Goal: Task Accomplishment & Management: Complete application form

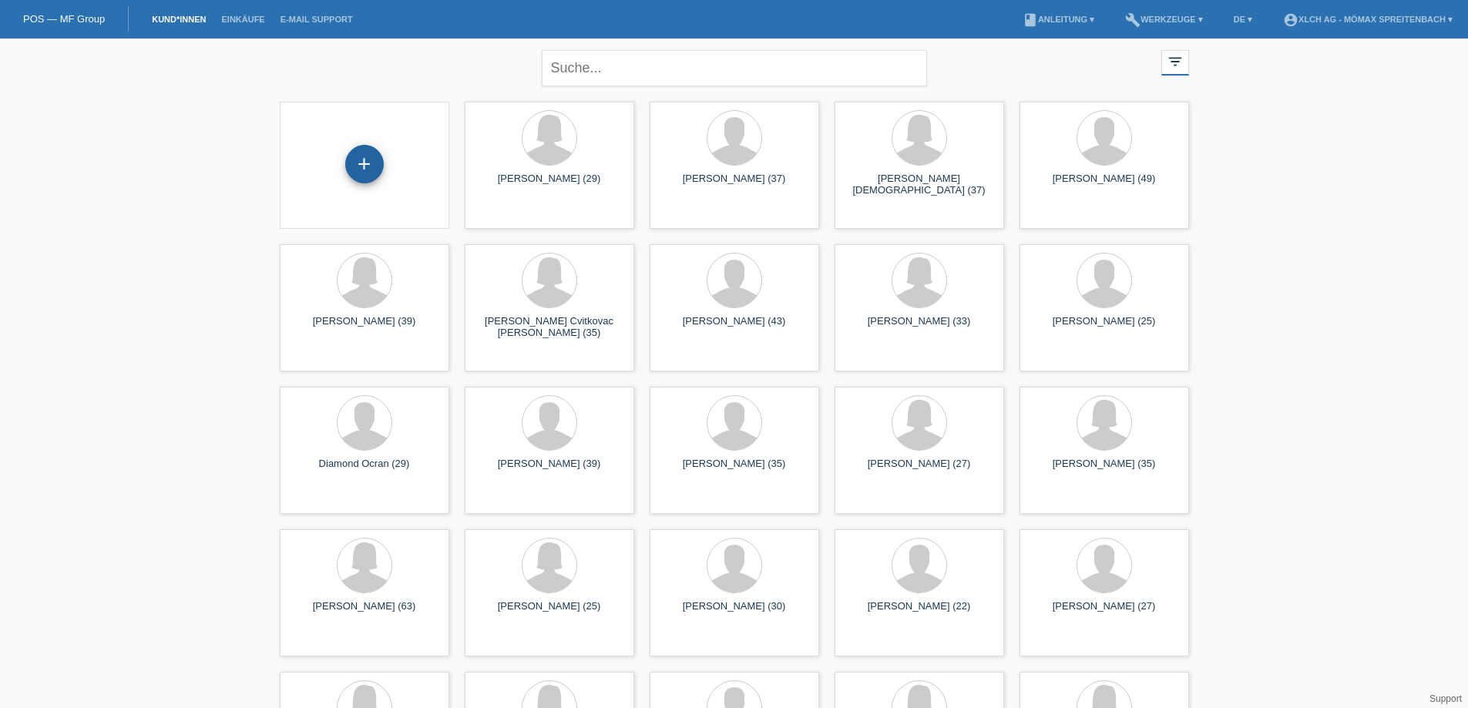
click at [360, 156] on div "+" at bounding box center [364, 164] width 39 height 39
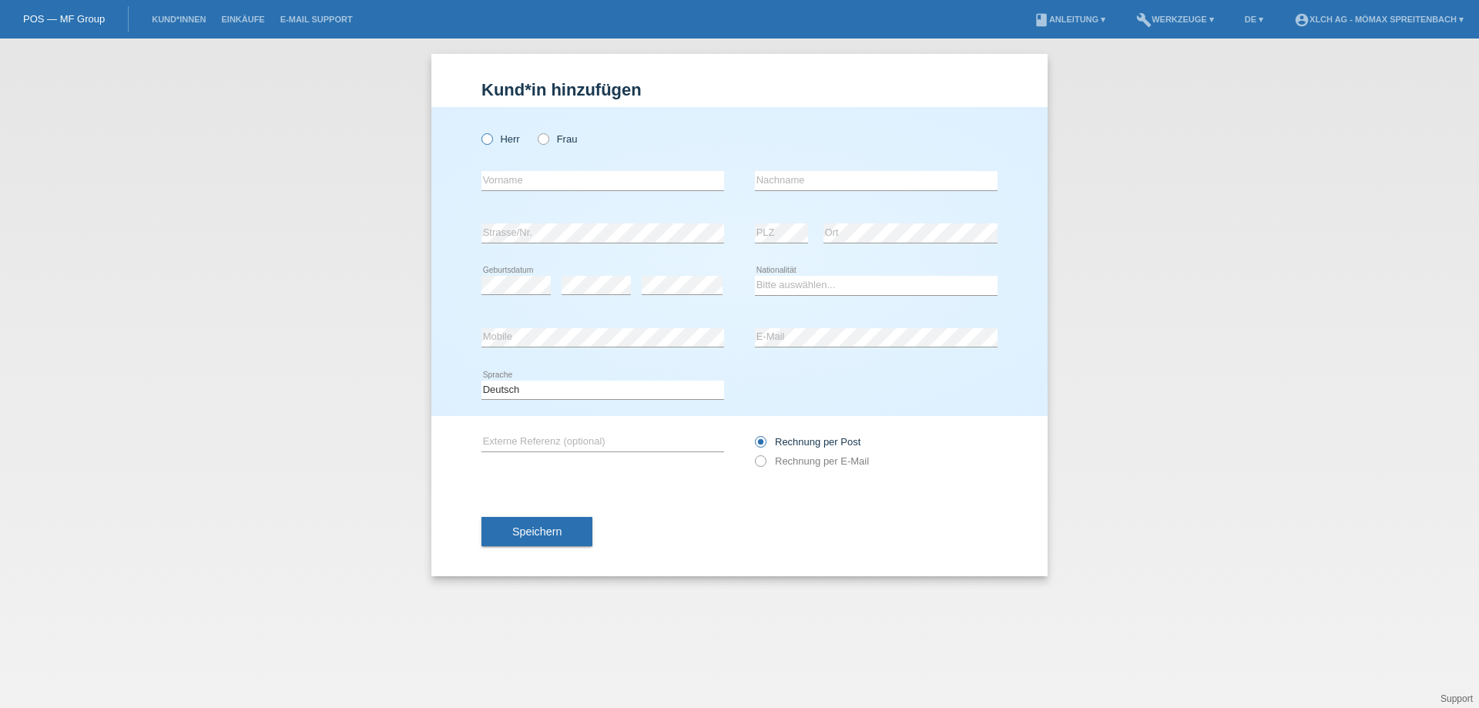
click at [479, 131] on icon at bounding box center [479, 131] width 0 height 0
click at [487, 138] on input "Herr" at bounding box center [487, 138] width 10 height 10
radio input "true"
click at [512, 186] on input "text" at bounding box center [603, 180] width 243 height 19
type input "Agash"
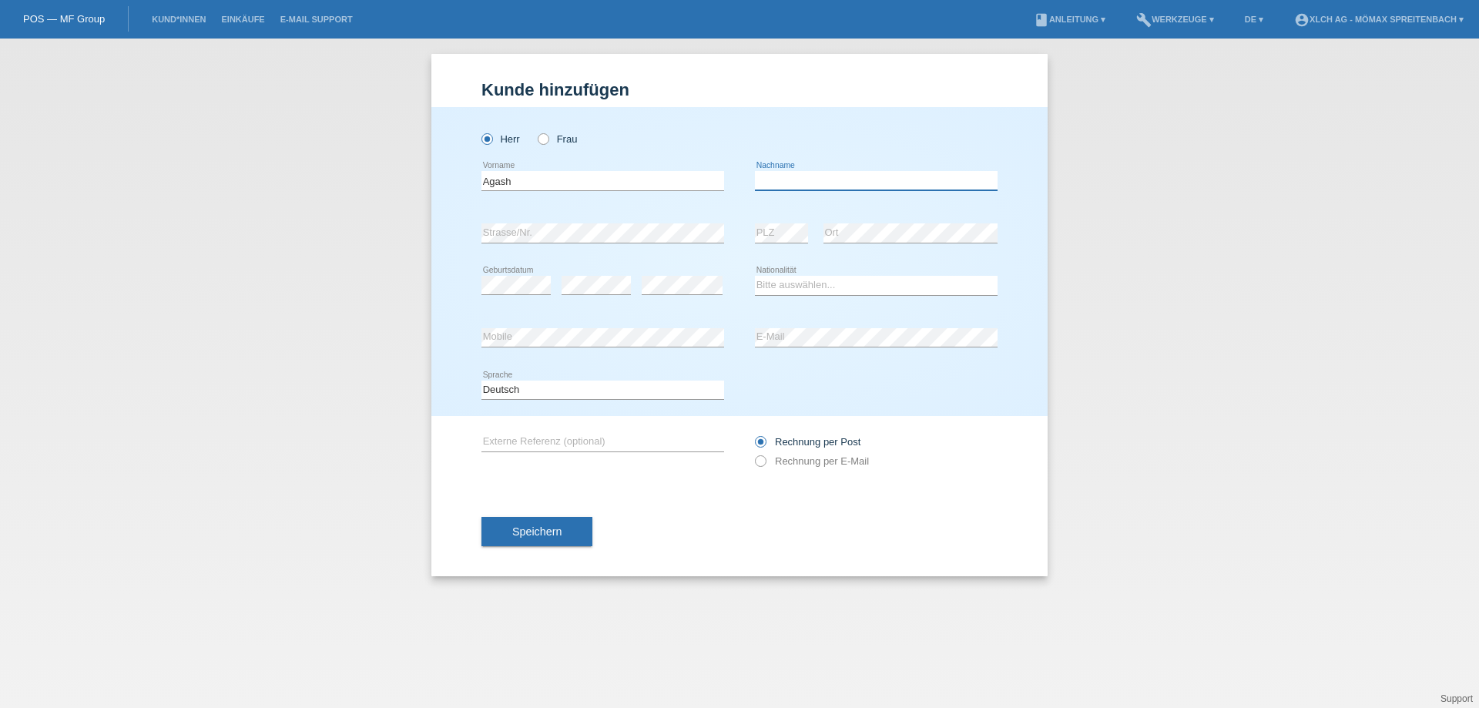
drag, startPoint x: 821, startPoint y: 184, endPoint x: 885, endPoint y: 165, distance: 67.5
click at [825, 185] on input "text" at bounding box center [876, 180] width 243 height 19
type input "Yogarajah"
drag, startPoint x: 878, startPoint y: 284, endPoint x: 887, endPoint y: 280, distance: 9.0
click at [878, 284] on select "Bitte auswählen... Schweiz Deutschland Liechtenstein Österreich ------------ Af…" at bounding box center [876, 285] width 243 height 18
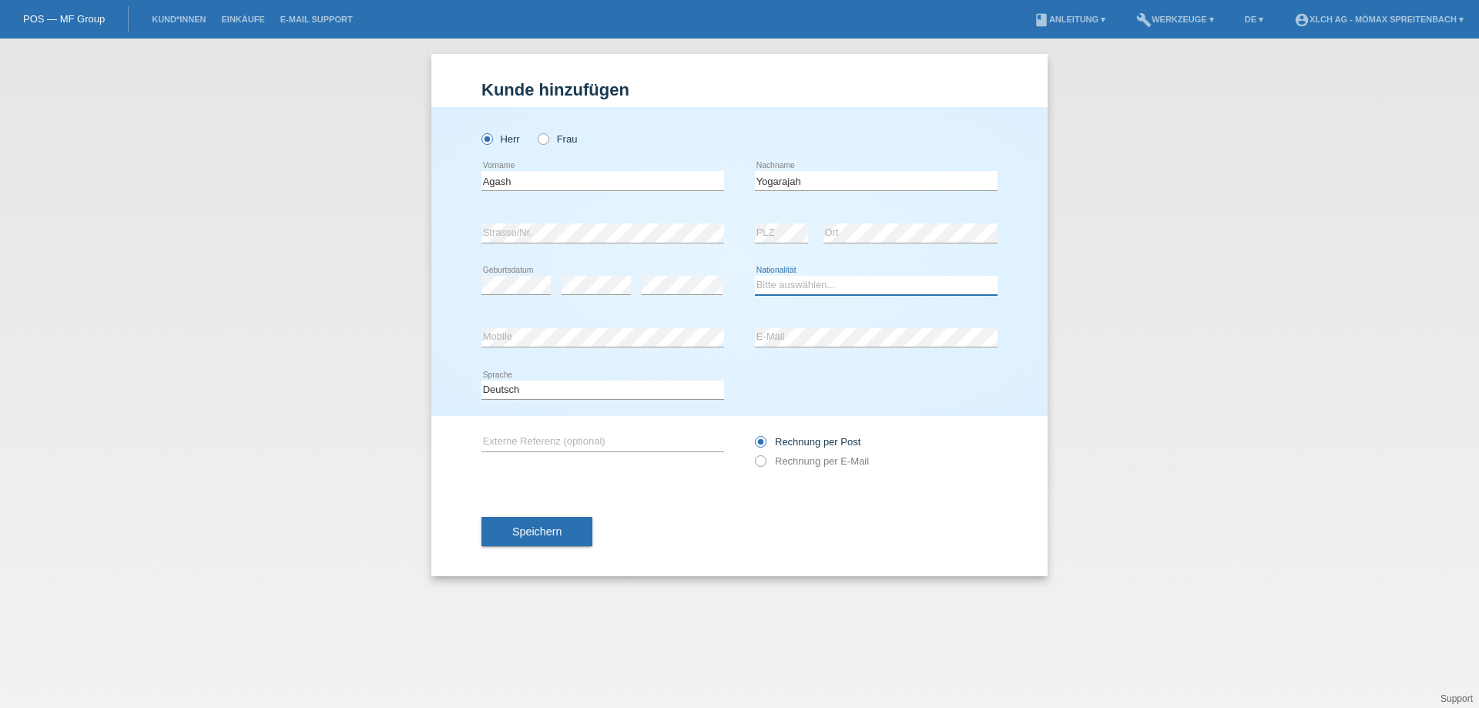
select select "CH"
click at [755, 276] on select "Bitte auswählen... Schweiz Deutschland Liechtenstein Österreich ------------ Af…" at bounding box center [876, 285] width 243 height 18
click at [753, 453] on icon at bounding box center [753, 453] width 0 height 0
click at [763, 459] on input "Rechnung per E-Mail" at bounding box center [760, 464] width 10 height 19
radio input "true"
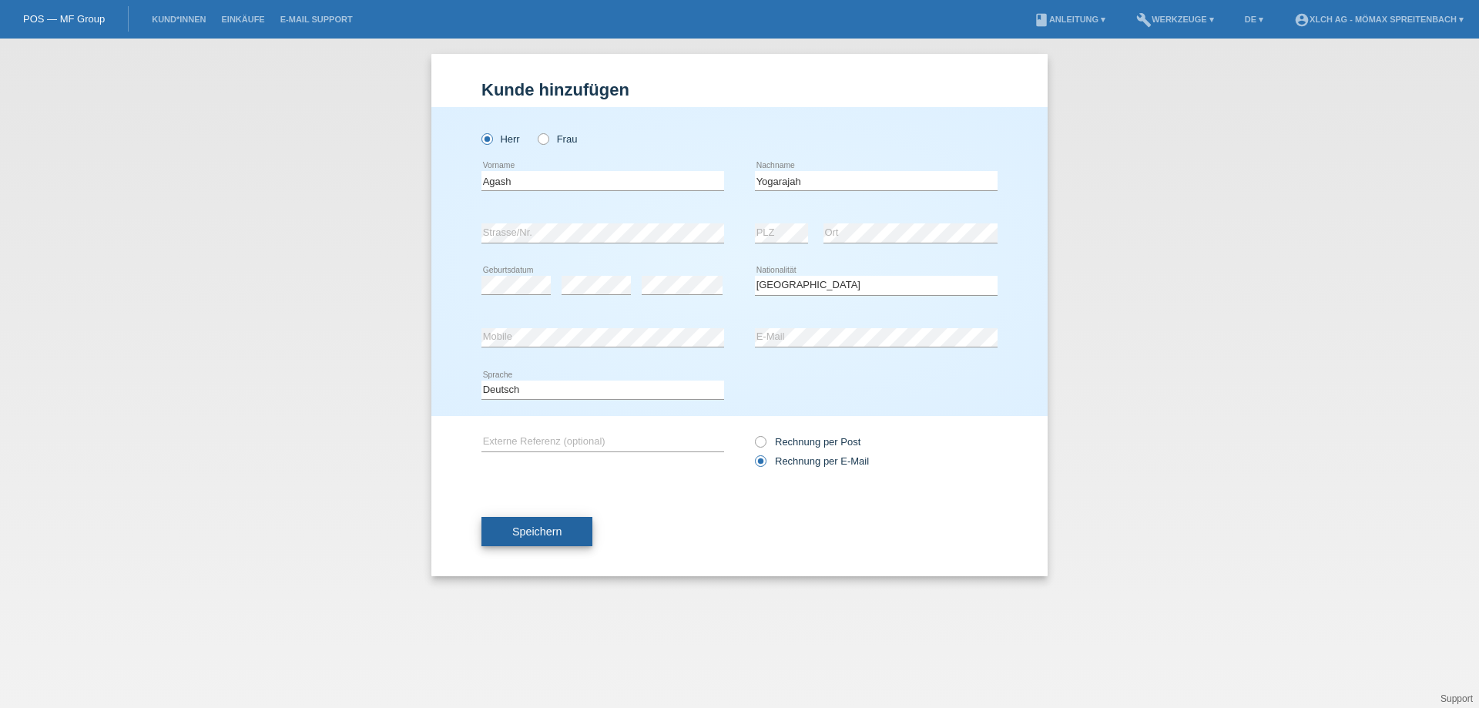
click at [561, 536] on span "Speichern" at bounding box center [536, 531] width 49 height 12
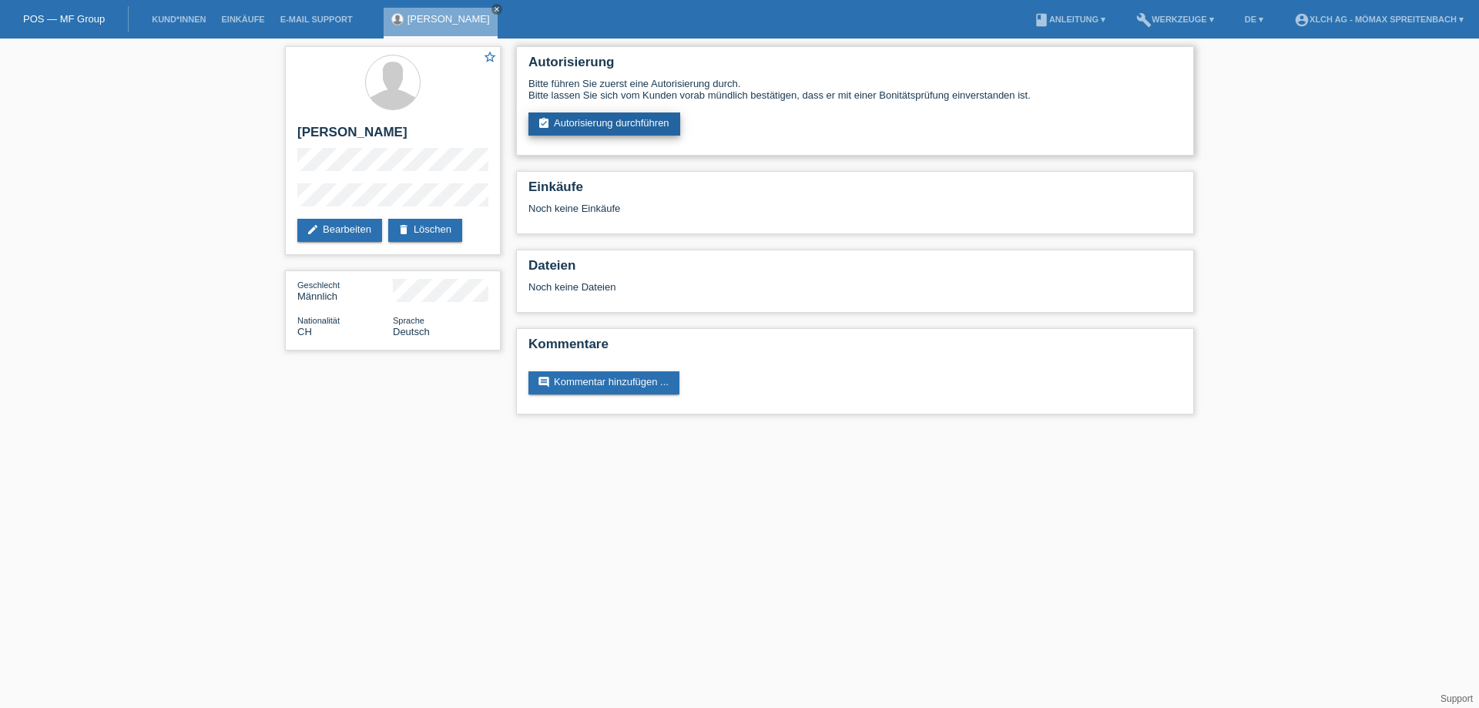
click at [617, 119] on link "assignment_turned_in Autorisierung durchführen" at bounding box center [605, 123] width 152 height 23
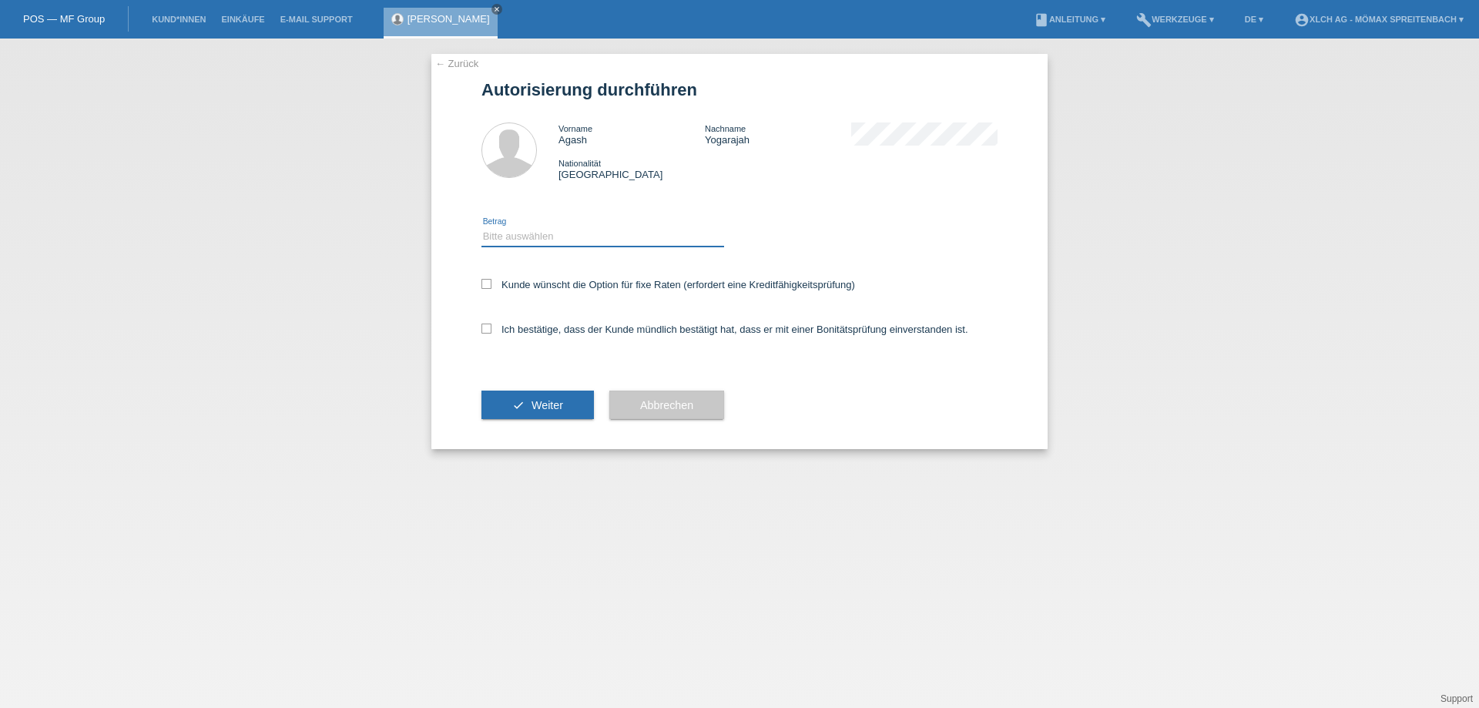
click at [533, 233] on select "Bitte auswählen CHF 1.00 - CHF 499.00 CHF 500.00 - CHF 1'999.00 CHF 2'000.00 - …" at bounding box center [603, 236] width 243 height 18
select select "2"
click at [482, 227] on select "Bitte auswählen CHF 1.00 - CHF 499.00 CHF 500.00 - CHF 1'999.00 CHF 2'000.00 - …" at bounding box center [603, 236] width 243 height 18
click at [491, 280] on icon at bounding box center [487, 284] width 10 height 10
click at [491, 280] on input "Kunde wünscht die Option für fixe Raten (erfordert eine Kreditfähigkeitsprüfung)" at bounding box center [487, 284] width 10 height 10
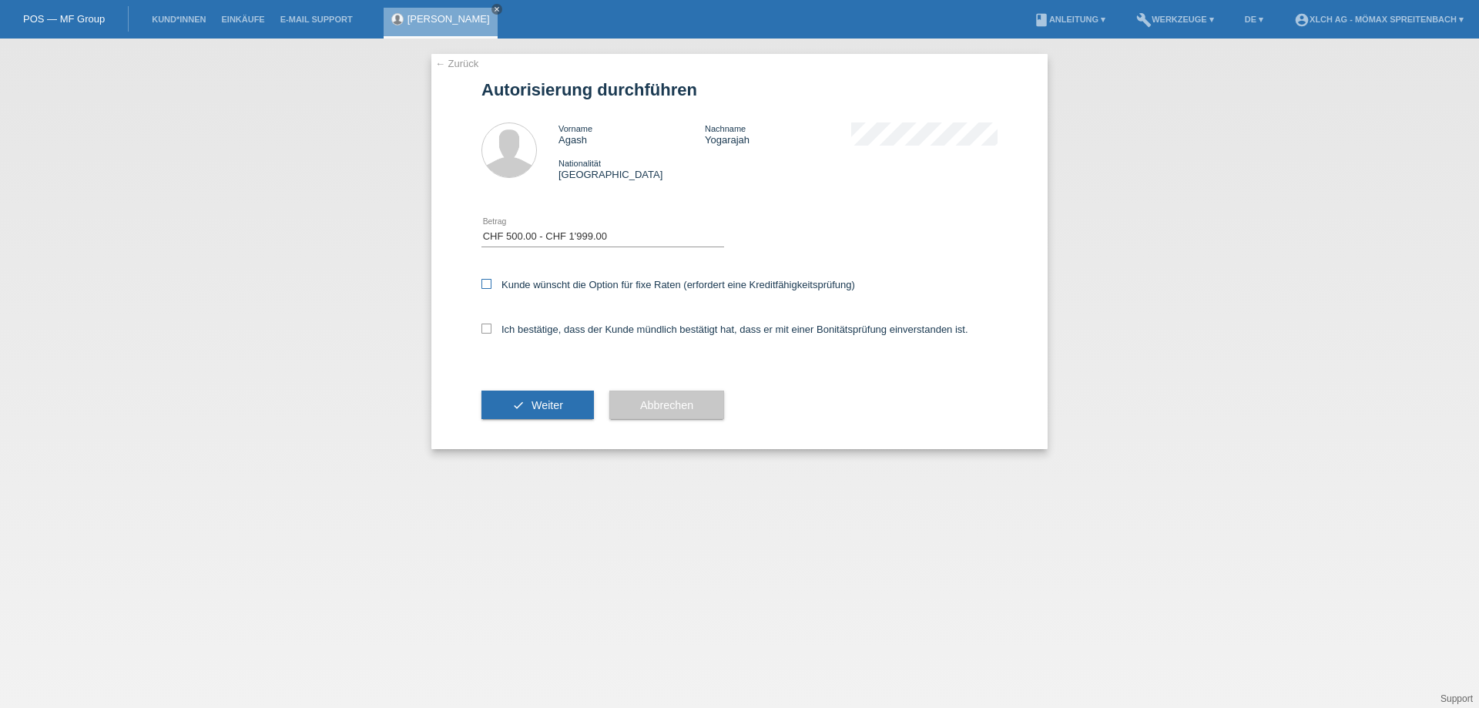
checkbox input "true"
click at [489, 334] on label "Ich bestätige, dass der Kunde mündlich bestätigt hat, dass er mit einer Bonität…" at bounding box center [725, 330] width 487 height 12
click at [489, 334] on input "Ich bestätige, dass der Kunde mündlich bestätigt hat, dass er mit einer Bonität…" at bounding box center [487, 329] width 10 height 10
checkbox input "true"
click at [550, 411] on button "check Weiter" at bounding box center [538, 405] width 112 height 29
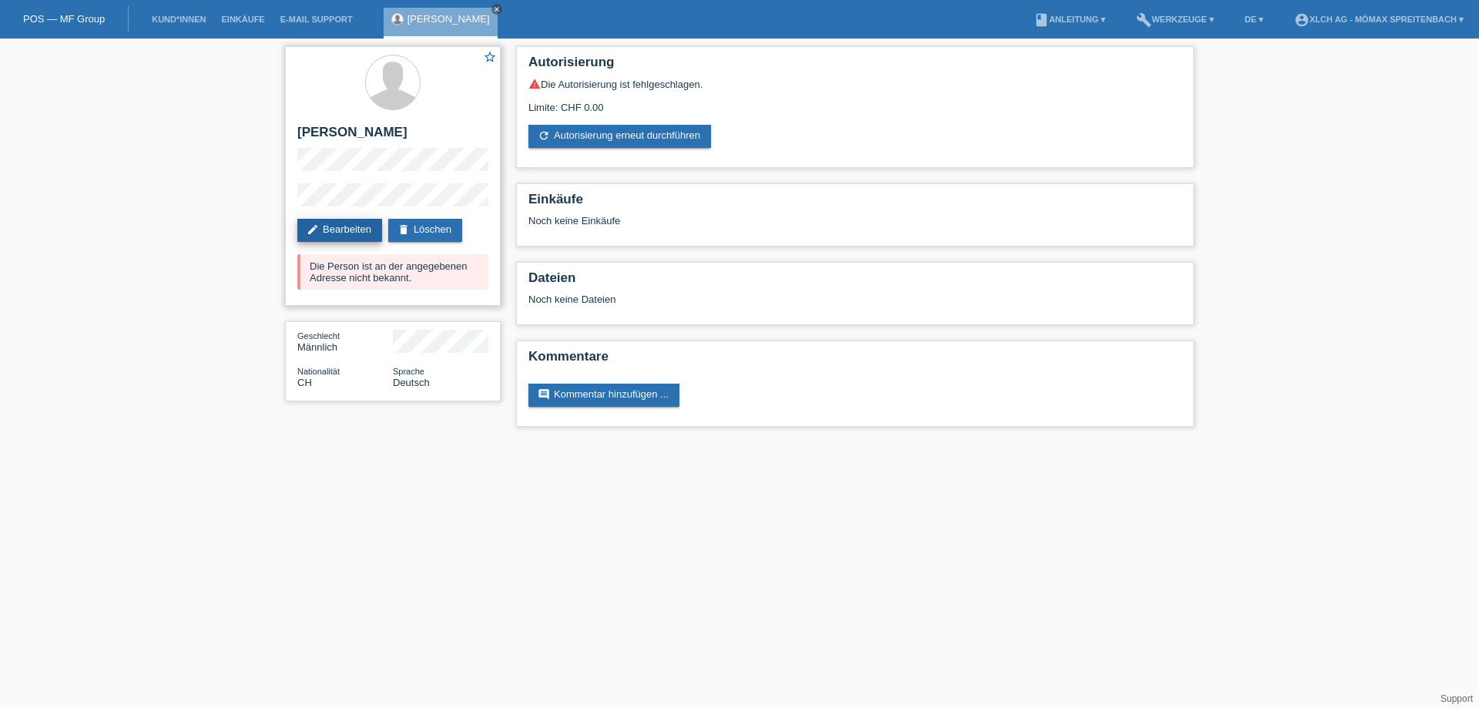
click at [345, 230] on link "edit Bearbeiten" at bounding box center [339, 230] width 85 height 23
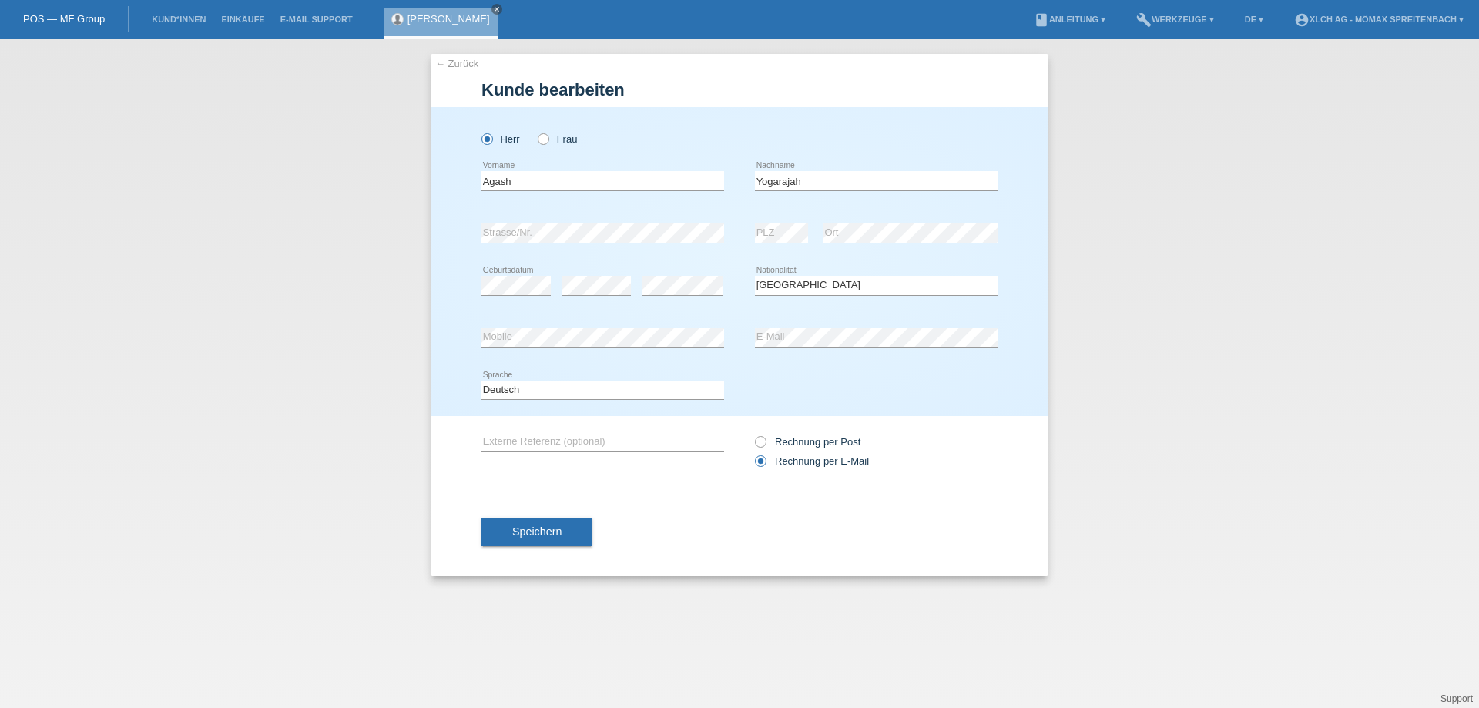
select select "CH"
click at [525, 537] on span "Speichern" at bounding box center [536, 531] width 49 height 12
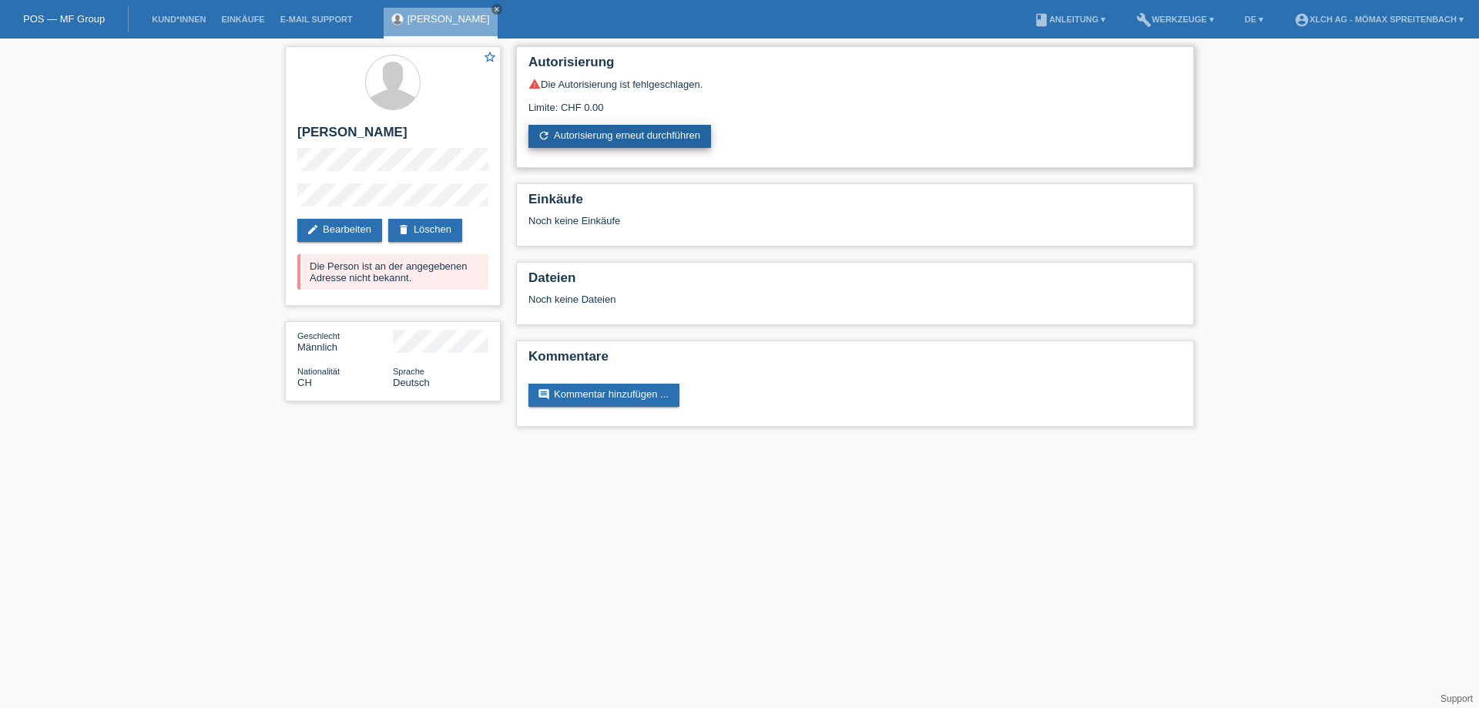
click at [601, 128] on link "refresh Autorisierung erneut durchführen" at bounding box center [620, 136] width 183 height 23
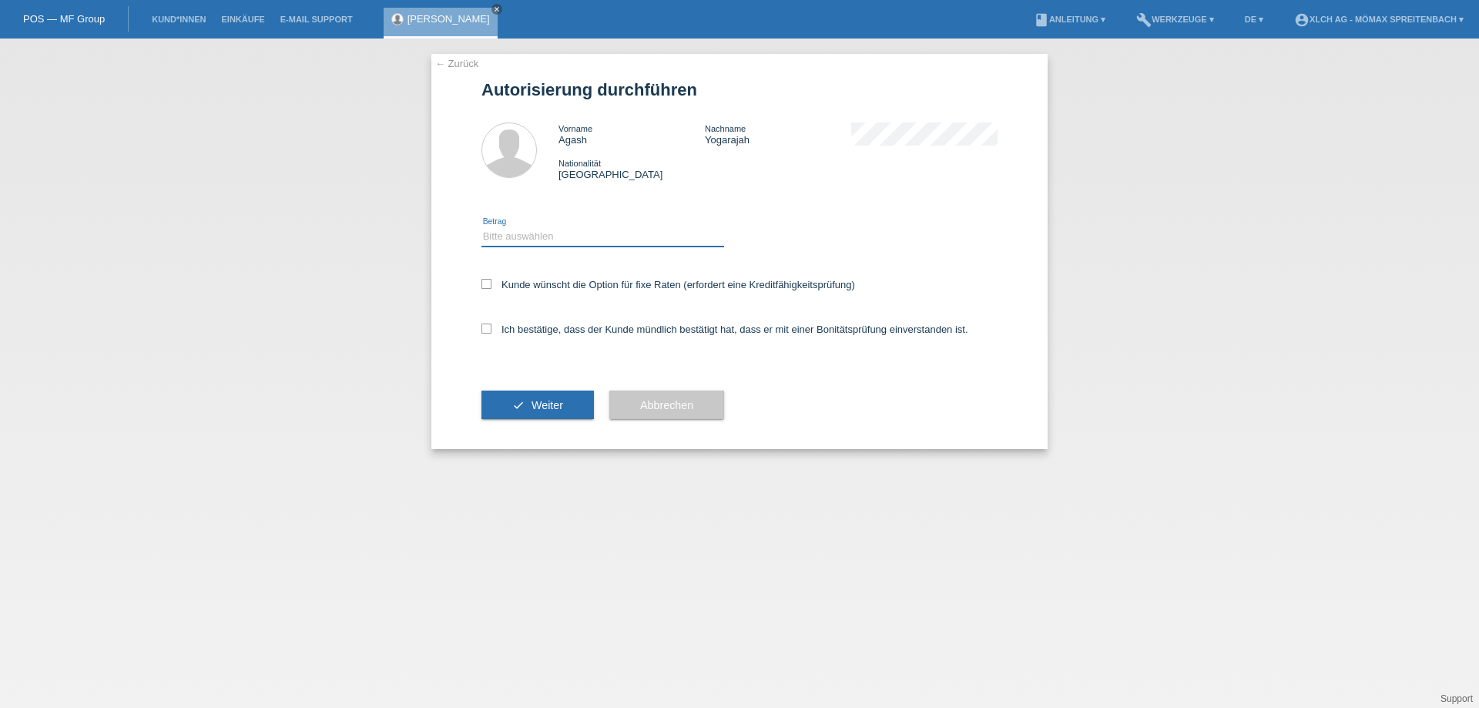
click at [546, 233] on select "Bitte auswählen CHF 1.00 - CHF 499.00 CHF 500.00 - CHF 1'999.00 CHF 2'000.00 - …" at bounding box center [603, 236] width 243 height 18
select select "2"
click at [482, 227] on select "Bitte auswählen CHF 1.00 - CHF 499.00 CHF 500.00 - CHF 1'999.00 CHF 2'000.00 - …" at bounding box center [603, 236] width 243 height 18
click at [491, 280] on icon at bounding box center [487, 284] width 10 height 10
click at [491, 280] on input "Kunde wünscht die Option für fixe Raten (erfordert eine Kreditfähigkeitsprüfung)" at bounding box center [487, 284] width 10 height 10
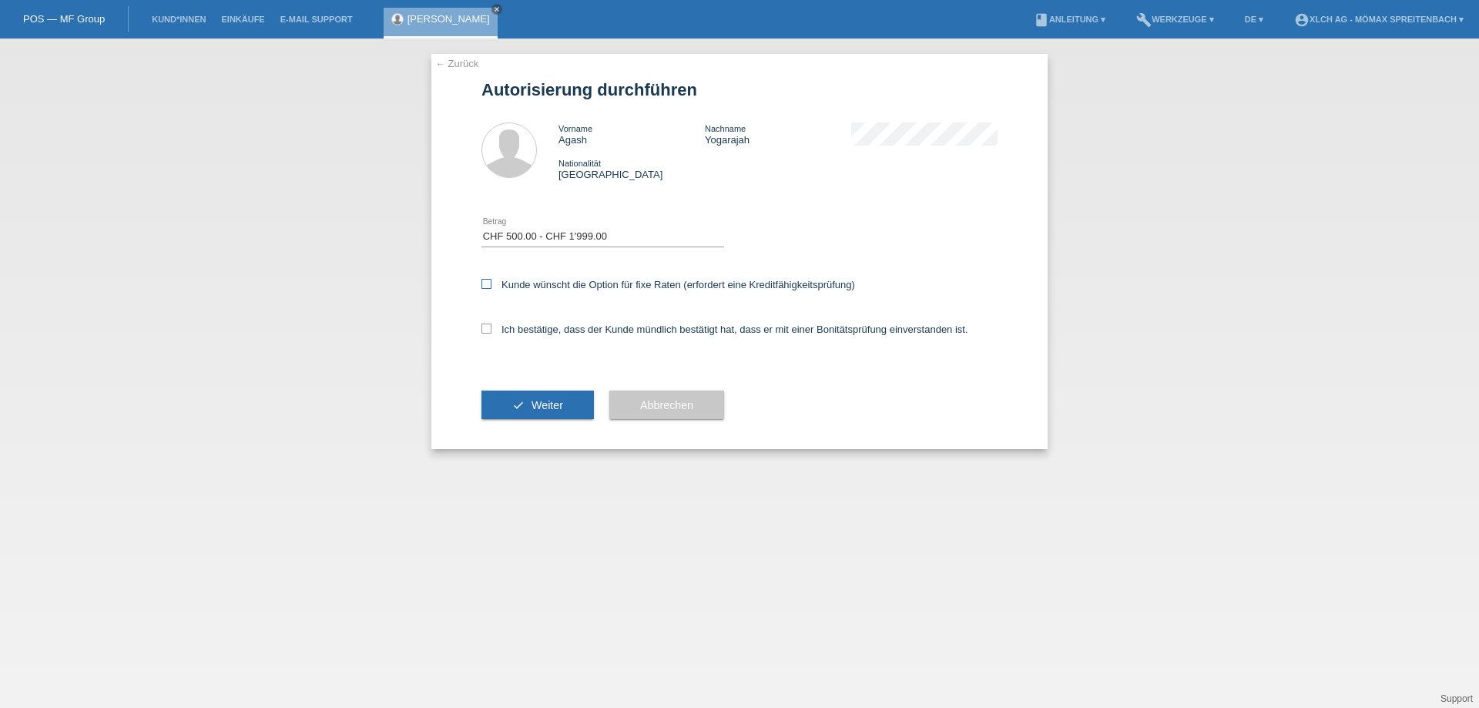
checkbox input "true"
click at [482, 330] on icon at bounding box center [487, 329] width 10 height 10
click at [482, 330] on input "Ich bestätige, dass der Kunde mündlich bestätigt hat, dass er mit einer Bonität…" at bounding box center [487, 329] width 10 height 10
checkbox input "true"
click at [515, 397] on button "check Weiter" at bounding box center [538, 405] width 112 height 29
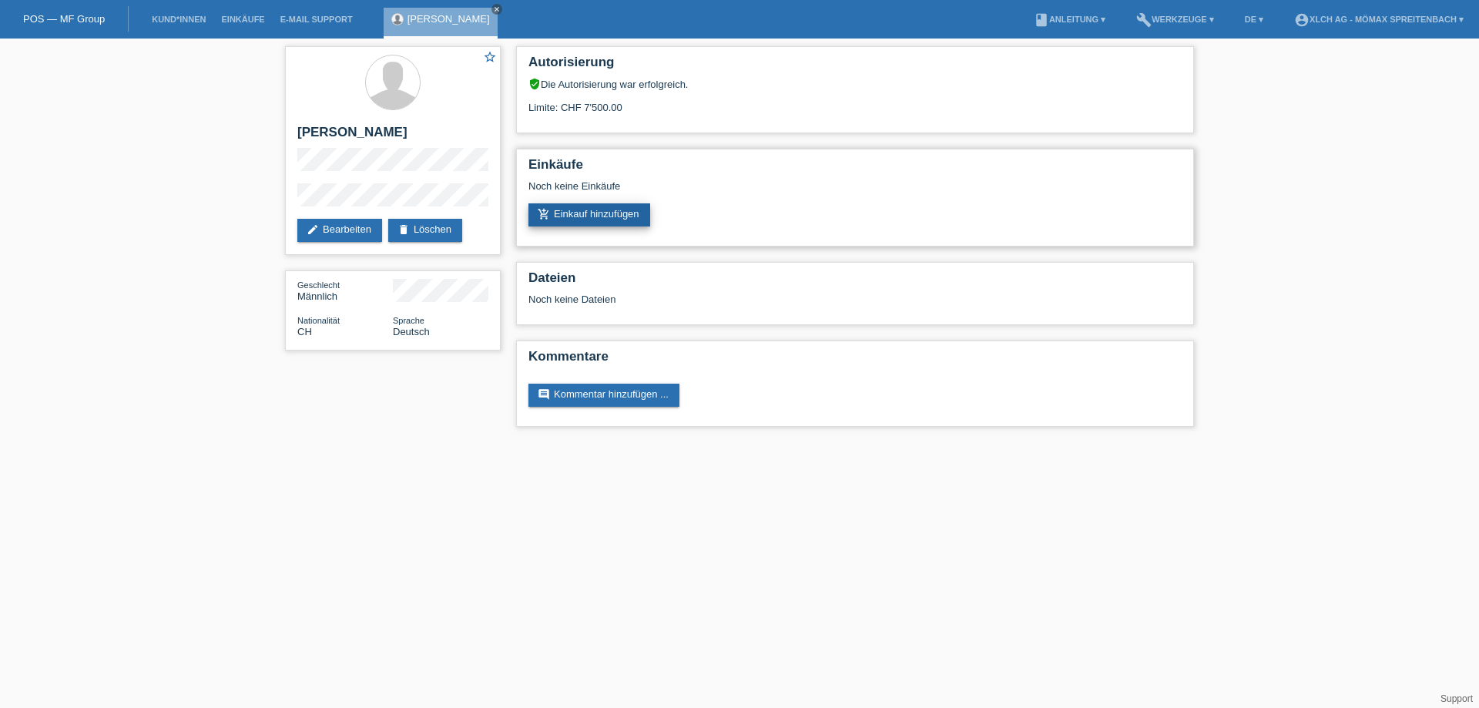
click at [626, 218] on link "add_shopping_cart Einkauf hinzufügen" at bounding box center [590, 214] width 122 height 23
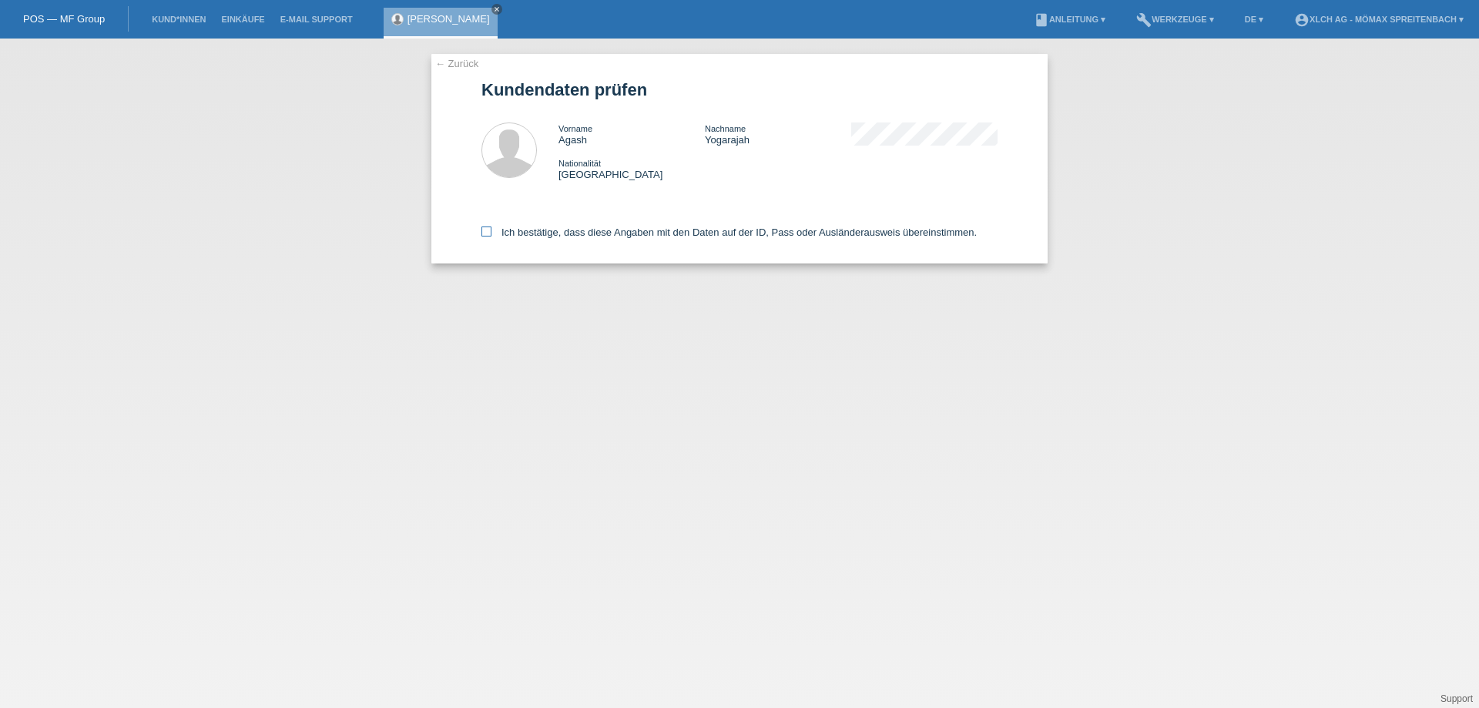
drag, startPoint x: 487, startPoint y: 230, endPoint x: 864, endPoint y: 278, distance: 380.5
click at [487, 229] on icon at bounding box center [487, 232] width 10 height 10
click at [487, 229] on input "Ich bestätige, dass diese Angaben mit den Daten auf der ID, Pass oder Ausländer…" at bounding box center [487, 232] width 10 height 10
checkbox input "true"
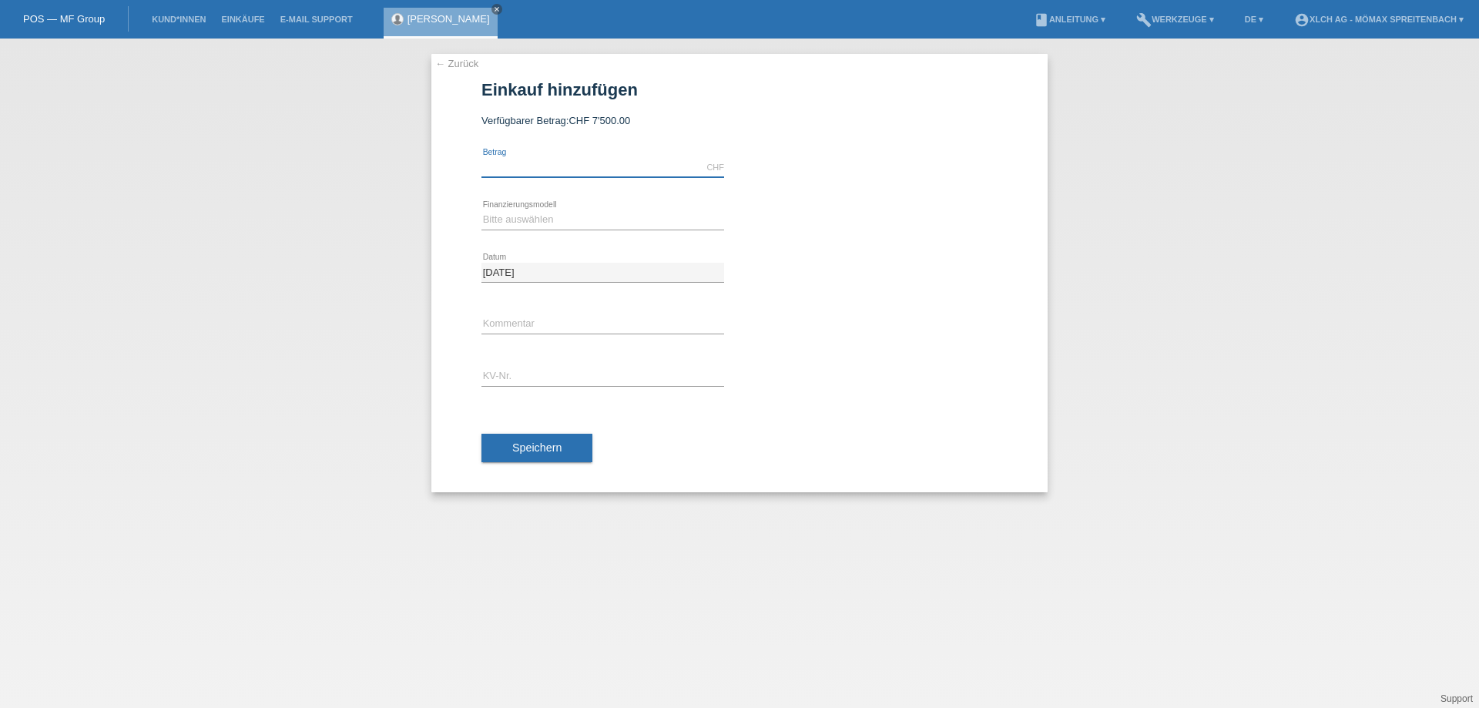
click at [586, 170] on input "text" at bounding box center [603, 167] width 243 height 19
type input "1399.00"
click at [603, 224] on select "Bitte auswählen Kauf auf Rechnung mit Teilzahlungsoption Fixe Raten - Zinsübern…" at bounding box center [603, 219] width 243 height 18
select select "113"
click at [482, 210] on select "Bitte auswählen Kauf auf Rechnung mit Teilzahlungsoption Fixe Raten - Zinsübern…" at bounding box center [603, 219] width 243 height 18
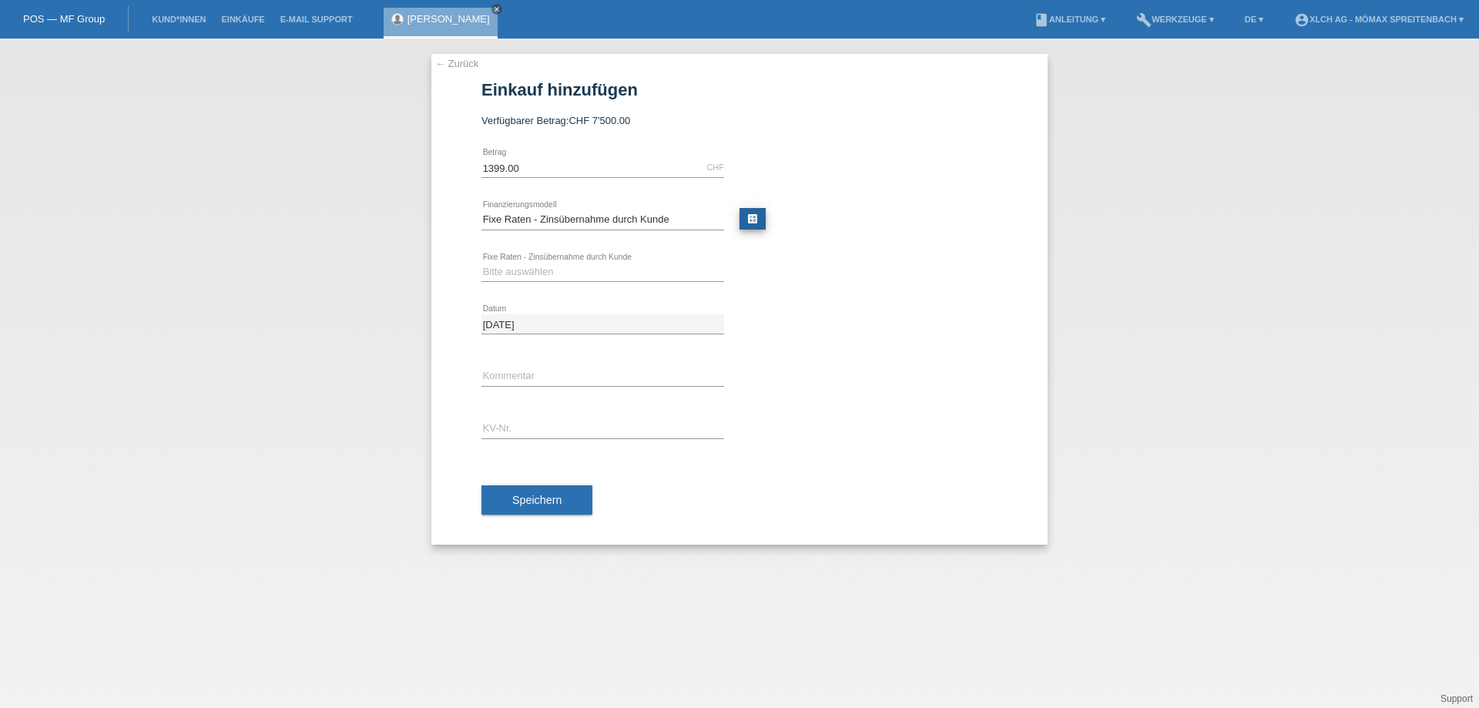
click at [754, 217] on link "calculate" at bounding box center [753, 219] width 26 height 22
type input "1399.00"
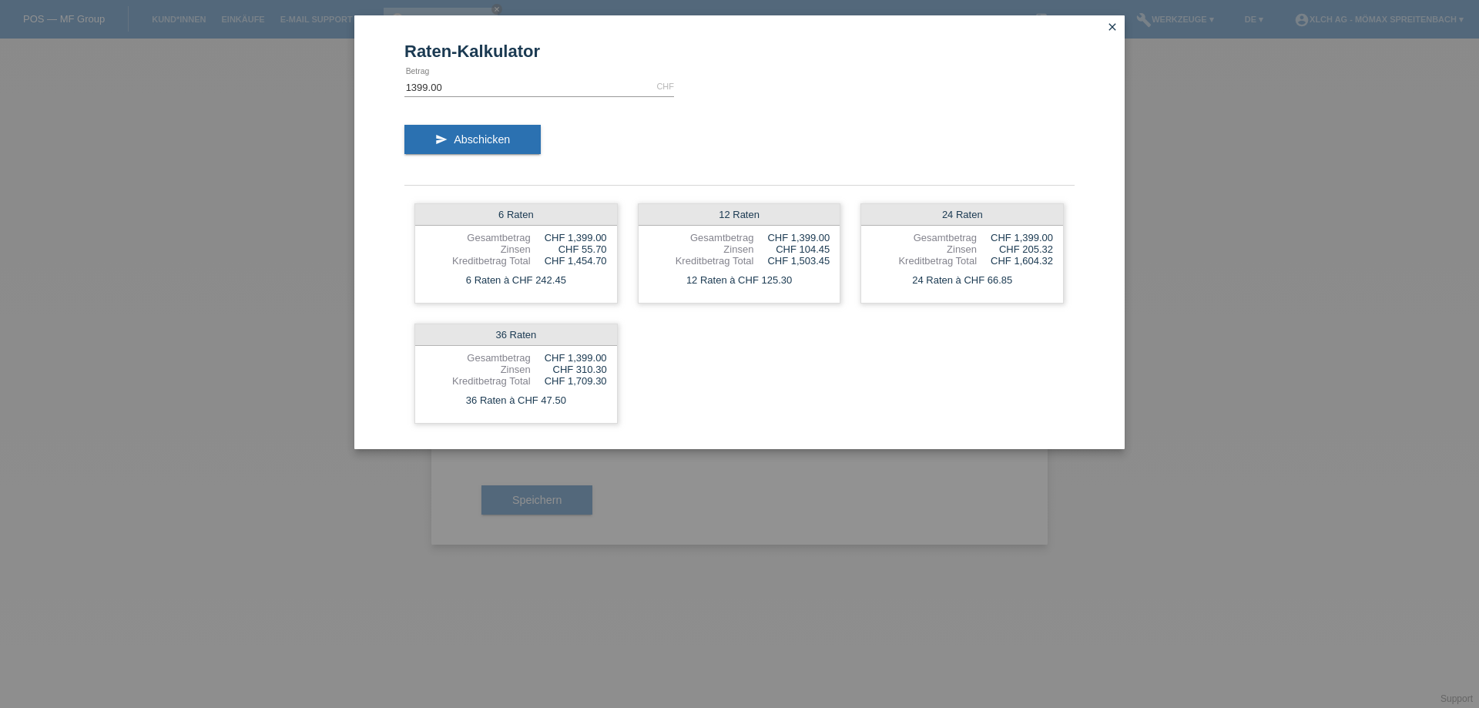
click at [1112, 22] on icon "close" at bounding box center [1112, 27] width 12 height 12
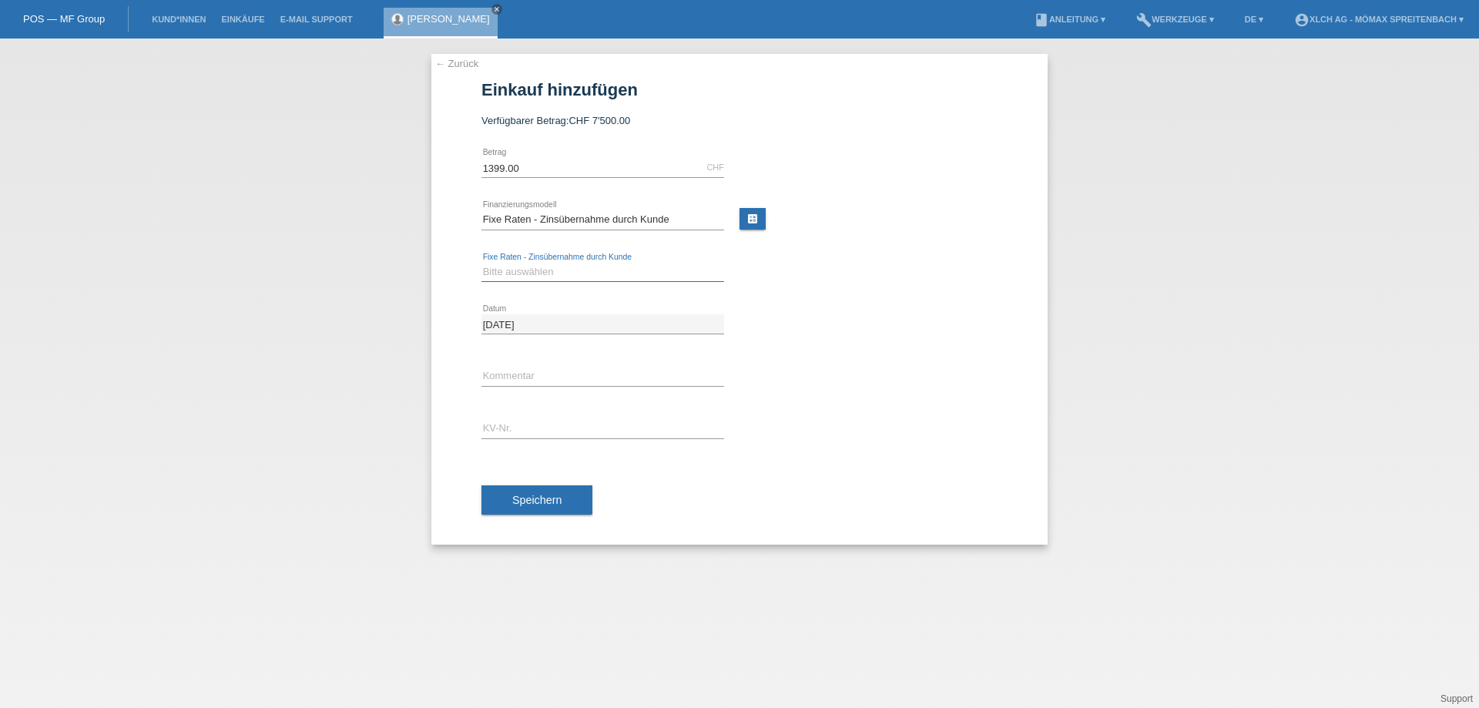
click at [562, 267] on select "Bitte auswählen 6 Raten 12 Raten 24 Raten 36 Raten" at bounding box center [603, 272] width 243 height 18
select select "324"
click at [482, 263] on select "Bitte auswählen 6 Raten 12 Raten 24 Raten 36 Raten" at bounding box center [603, 272] width 243 height 18
click at [527, 423] on input "text" at bounding box center [603, 428] width 243 height 19
type input "ASMVSC"
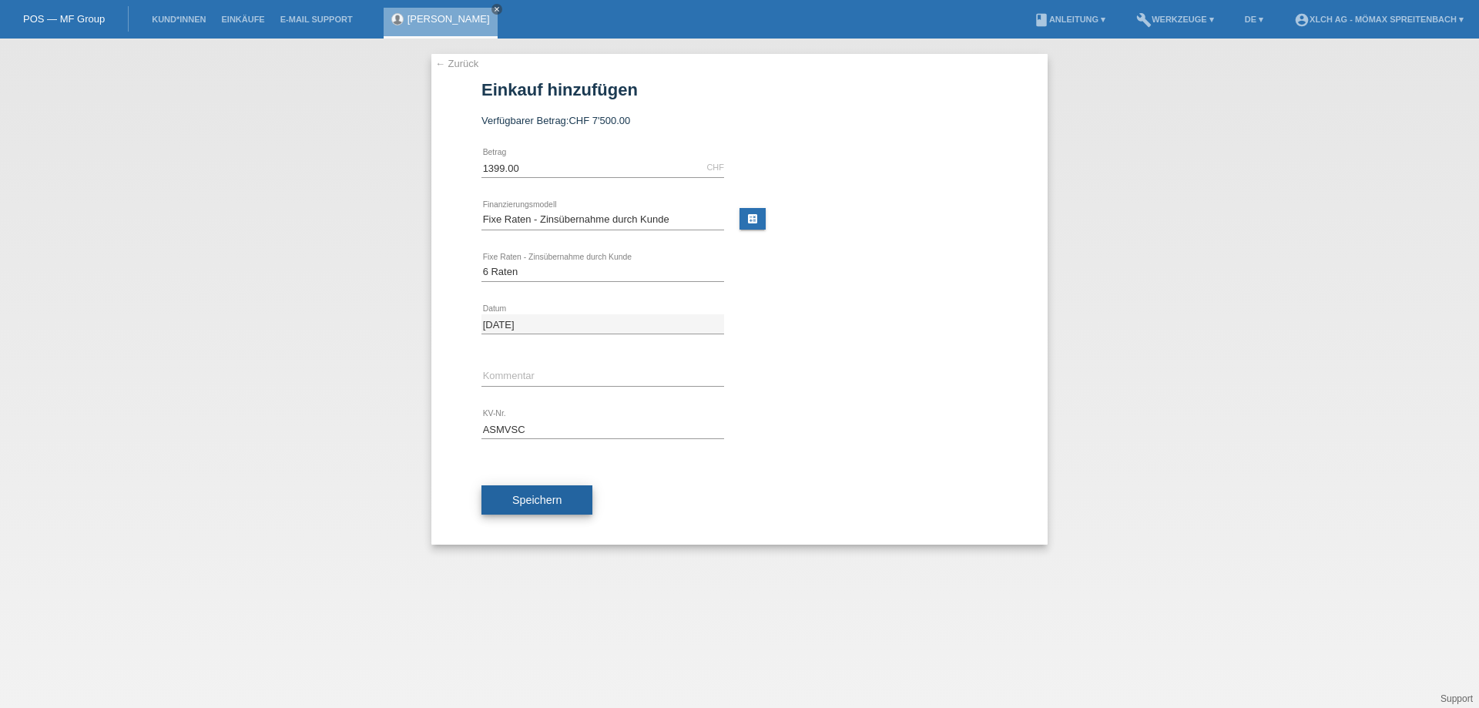
click at [552, 494] on span "Speichern" at bounding box center [536, 500] width 49 height 12
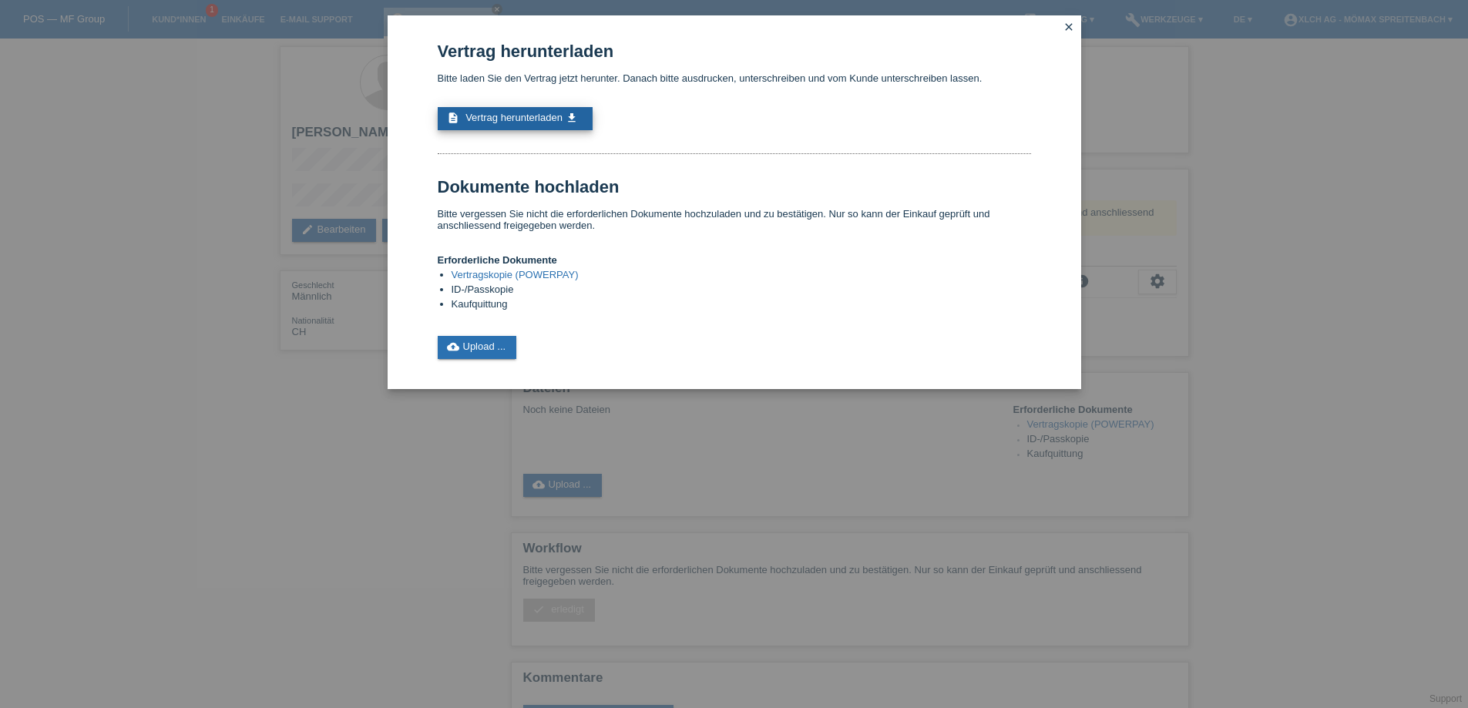
click at [514, 110] on link "description Vertrag herunterladen get_app" at bounding box center [515, 118] width 155 height 23
click at [492, 350] on link "cloud_upload Upload ..." at bounding box center [477, 347] width 79 height 23
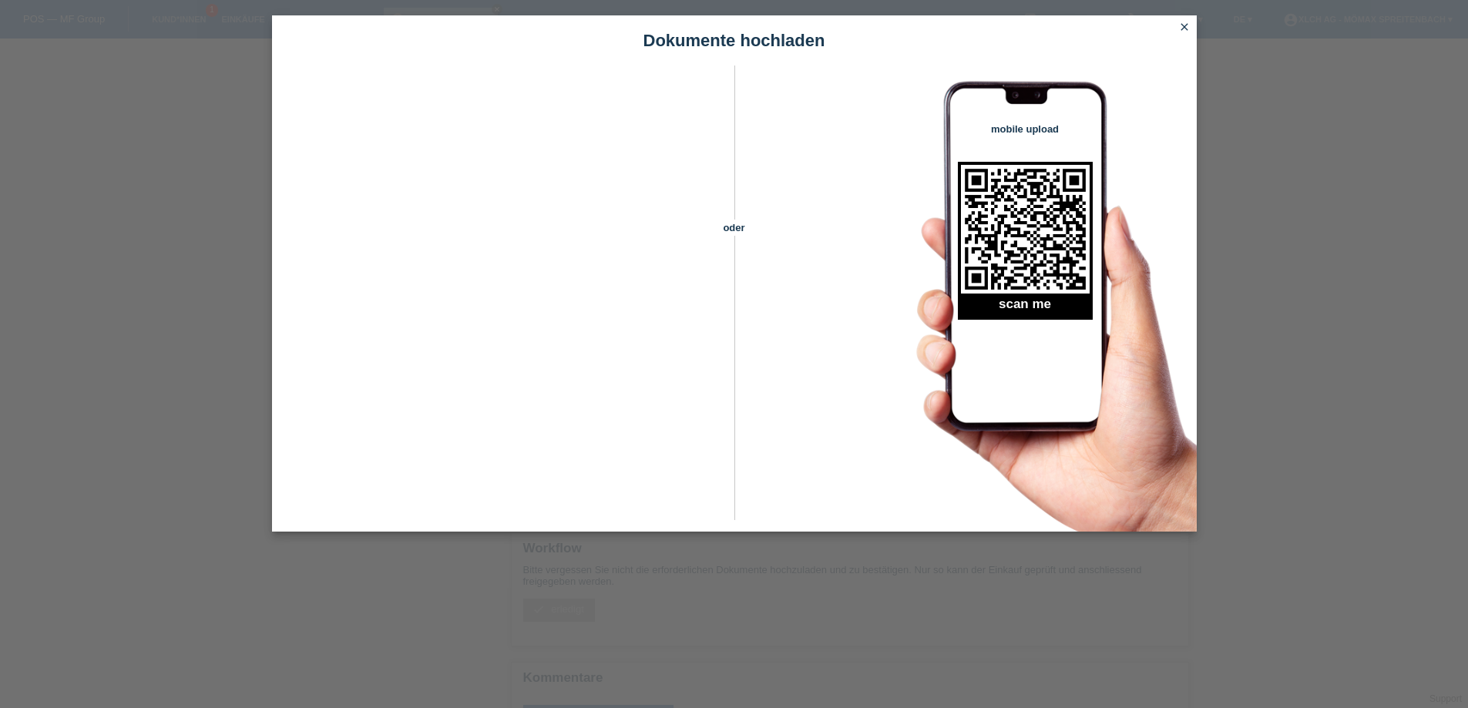
click at [1183, 27] on icon "close" at bounding box center [1184, 27] width 12 height 12
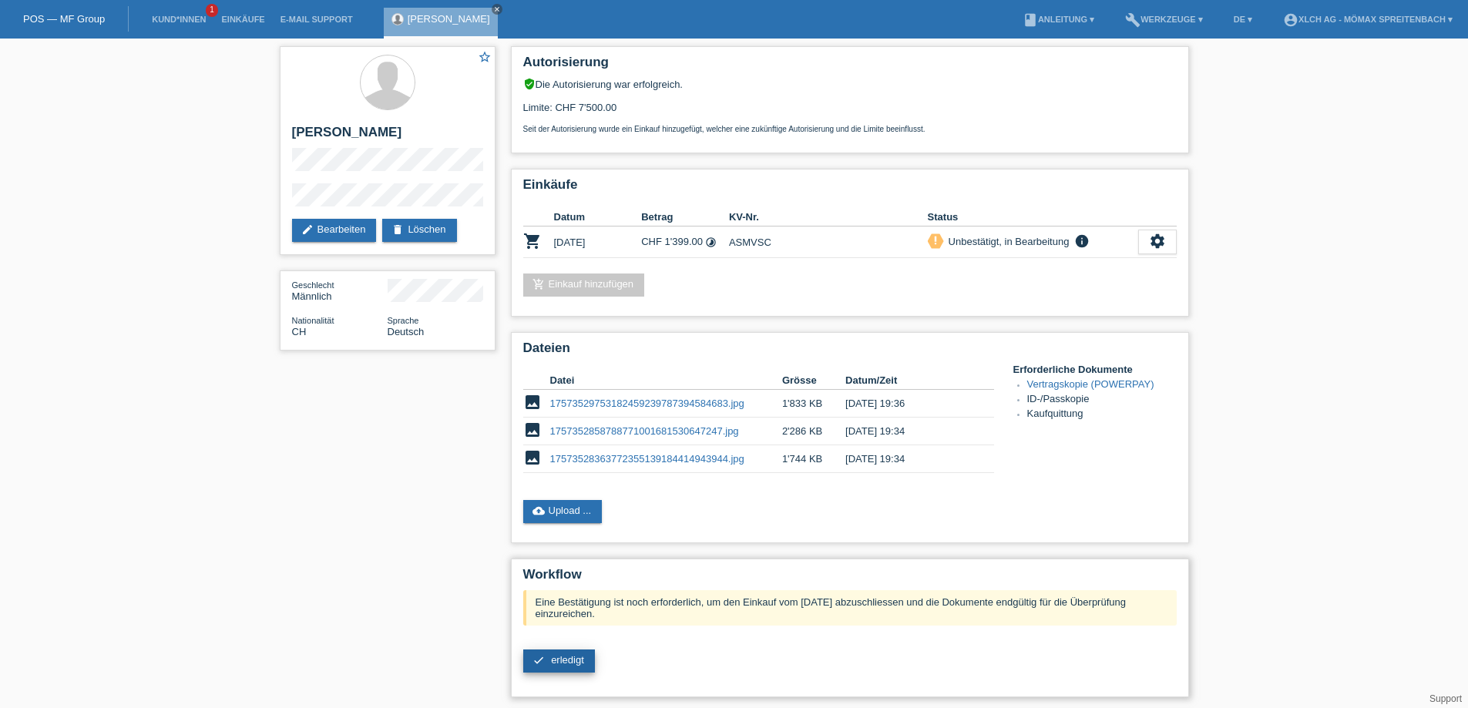
click at [569, 654] on span "erledigt" at bounding box center [567, 660] width 33 height 12
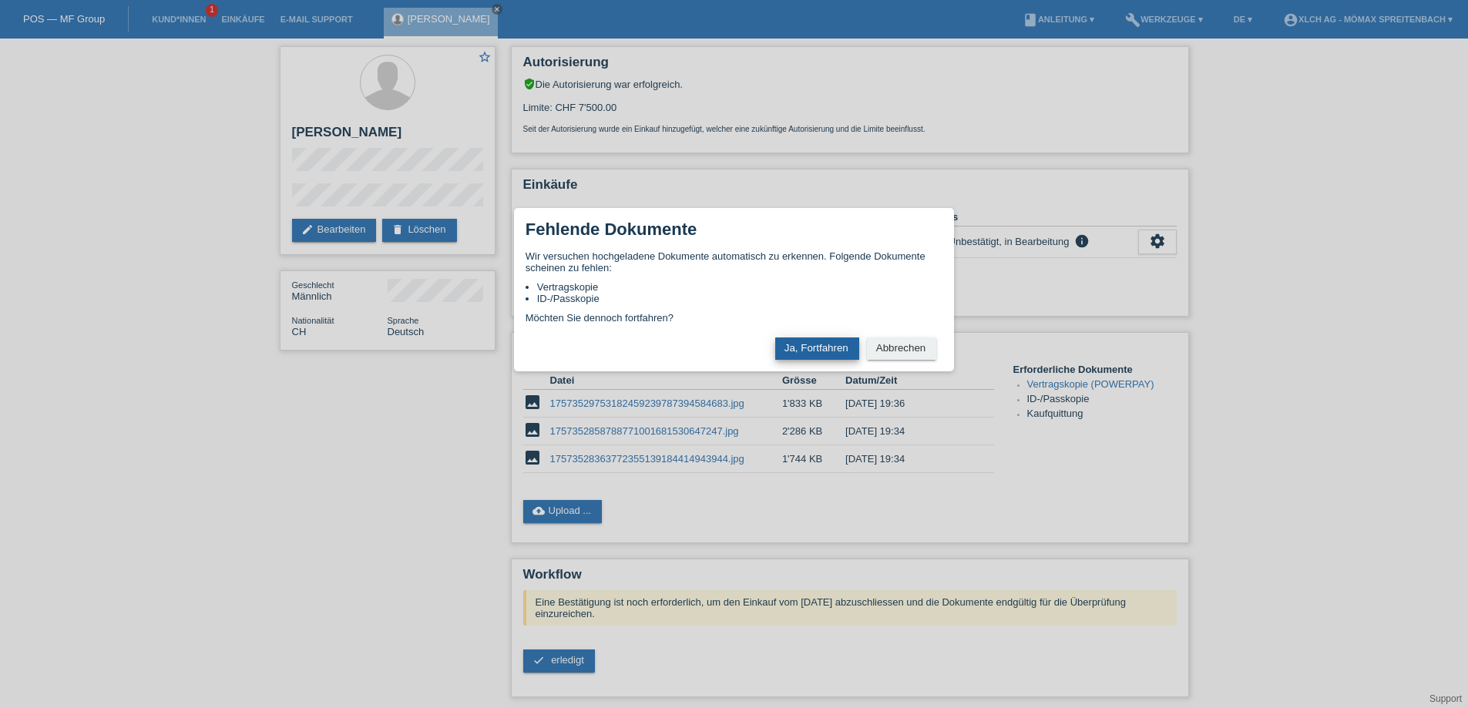
click at [826, 346] on button "Ja, Fortfahren" at bounding box center [817, 348] width 84 height 22
